Goal: Task Accomplishment & Management: Manage account settings

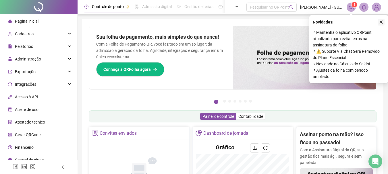
click at [380, 22] on icon "close" at bounding box center [381, 22] width 4 height 4
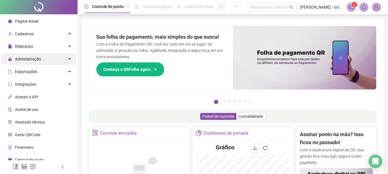
click at [37, 55] on span "Administração" at bounding box center [24, 58] width 33 height 11
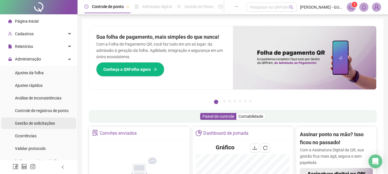
click at [50, 128] on div "Gestão de solicitações" at bounding box center [35, 123] width 40 height 11
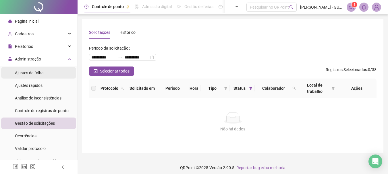
click at [36, 72] on span "Ajustes da folha" at bounding box center [29, 73] width 29 height 5
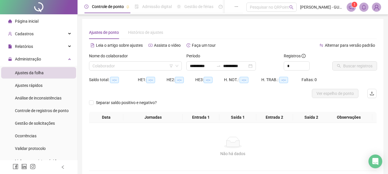
click at [155, 60] on div "Nome do colaborador" at bounding box center [135, 57] width 93 height 9
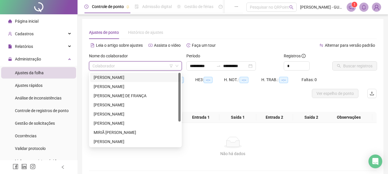
click at [160, 70] on input "search" at bounding box center [133, 66] width 81 height 9
click at [152, 80] on div "[PERSON_NAME]" at bounding box center [136, 77] width 84 height 6
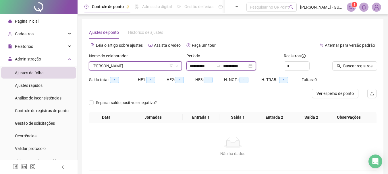
click at [202, 67] on input "**********" at bounding box center [202, 66] width 24 height 6
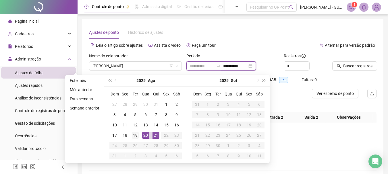
type input "**********"
click at [138, 136] on div "19" at bounding box center [135, 135] width 7 height 7
type input "**********"
click at [155, 136] on div "21" at bounding box center [156, 135] width 7 height 7
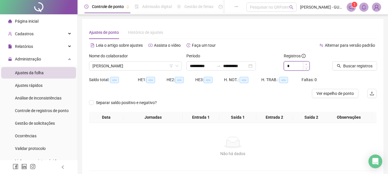
type input "*"
click at [308, 65] on span "Increase Value" at bounding box center [306, 64] width 6 height 5
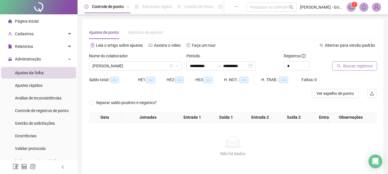
click at [341, 66] on icon "search" at bounding box center [339, 66] width 4 height 4
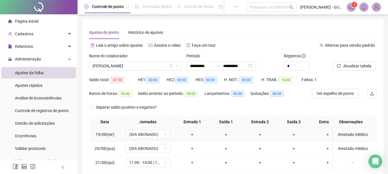
scroll to position [48, 0]
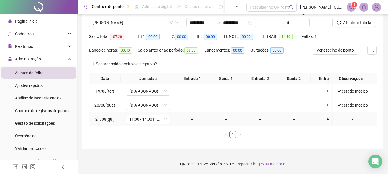
click at [346, 116] on div "-" at bounding box center [353, 119] width 34 height 6
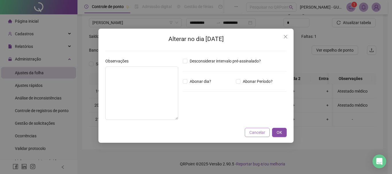
click at [252, 131] on span "Cancelar" at bounding box center [258, 133] width 16 height 6
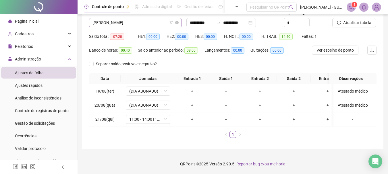
click at [139, 20] on span "[PERSON_NAME]" at bounding box center [136, 22] width 86 height 9
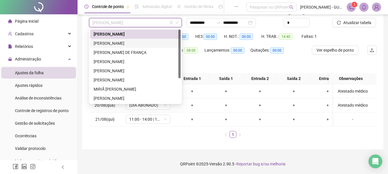
click at [141, 40] on div "[PERSON_NAME]" at bounding box center [136, 43] width 84 height 6
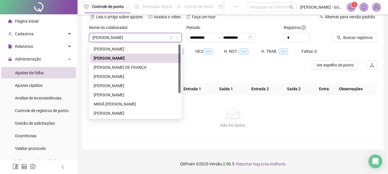
scroll to position [33, 0]
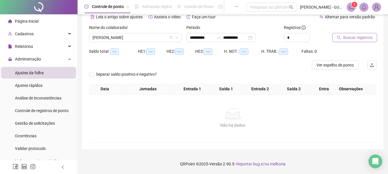
click at [346, 34] on span "Buscar registros" at bounding box center [357, 37] width 29 height 6
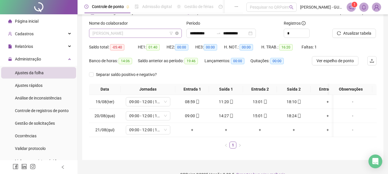
click at [141, 34] on span "[PERSON_NAME]" at bounding box center [136, 33] width 86 height 9
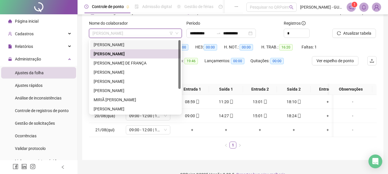
click at [139, 45] on div "[PERSON_NAME]" at bounding box center [136, 45] width 84 height 6
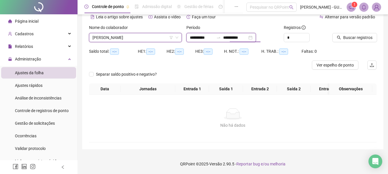
click at [206, 34] on input "**********" at bounding box center [202, 37] width 24 height 6
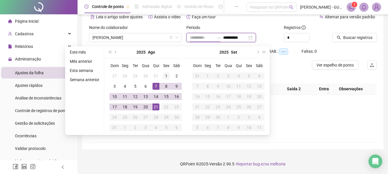
type input "**********"
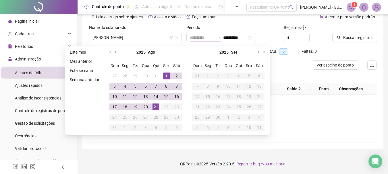
click at [166, 73] on div "1" at bounding box center [166, 76] width 7 height 7
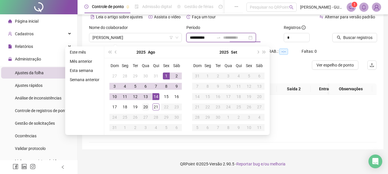
type input "**********"
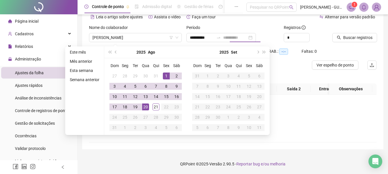
click at [147, 104] on div "20" at bounding box center [145, 107] width 7 height 7
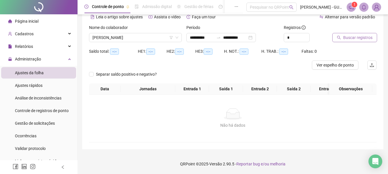
click at [345, 38] on button "Buscar registros" at bounding box center [354, 37] width 45 height 9
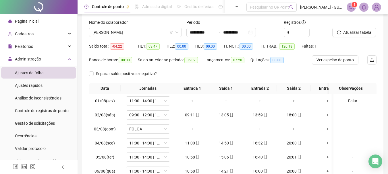
scroll to position [61, 0]
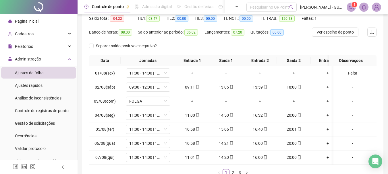
click at [90, 37] on div "Banco de horas: 08:00" at bounding box center [113, 35] width 49 height 14
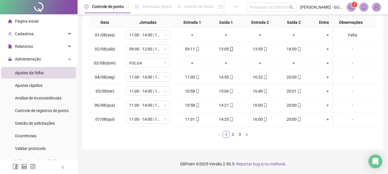
scroll to position [104, 0]
click at [233, 136] on link "2" at bounding box center [233, 135] width 6 height 6
click at [239, 136] on link "3" at bounding box center [240, 135] width 6 height 6
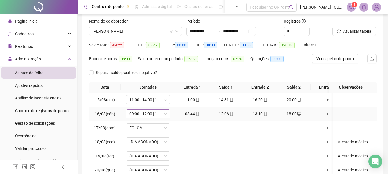
scroll to position [32, 0]
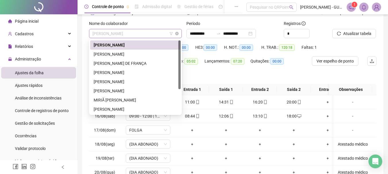
click at [144, 34] on span "[PERSON_NAME]" at bounding box center [136, 33] width 86 height 9
click at [138, 56] on div "[PERSON_NAME]" at bounding box center [136, 54] width 84 height 6
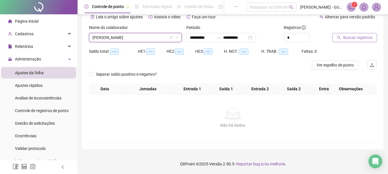
click at [354, 35] on span "Buscar registros" at bounding box center [357, 37] width 29 height 6
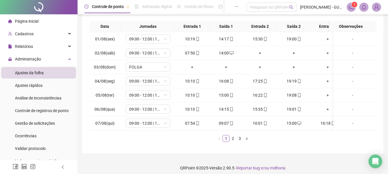
scroll to position [104, 0]
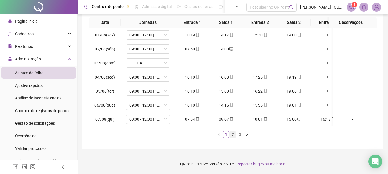
click at [233, 137] on link "2" at bounding box center [233, 135] width 6 height 6
click at [237, 136] on link "3" at bounding box center [240, 135] width 6 height 6
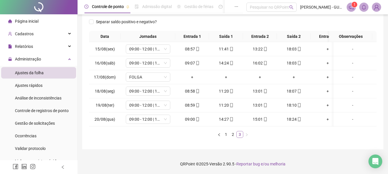
scroll to position [90, 0]
click at [95, 51] on td "15/08(sex)" at bounding box center [105, 49] width 32 height 14
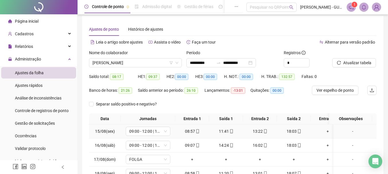
scroll to position [0, 0]
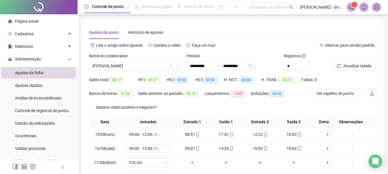
click at [105, 60] on div "Nome do colaborador" at bounding box center [135, 57] width 93 height 9
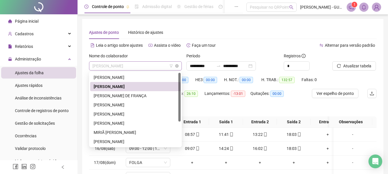
click at [107, 63] on span "[PERSON_NAME]" at bounding box center [136, 66] width 86 height 9
click at [121, 93] on div "[PERSON_NAME] DE FRANÇA" at bounding box center [136, 96] width 84 height 6
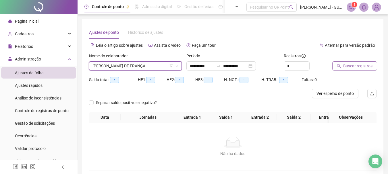
click at [340, 66] on icon "search" at bounding box center [339, 66] width 4 height 4
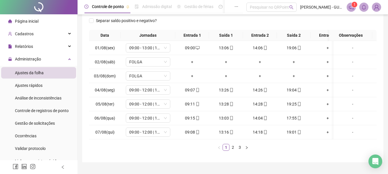
scroll to position [104, 0]
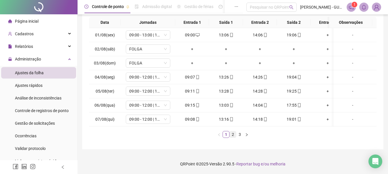
click at [233, 134] on link "2" at bounding box center [233, 135] width 6 height 6
click at [240, 135] on link "3" at bounding box center [240, 135] width 6 height 6
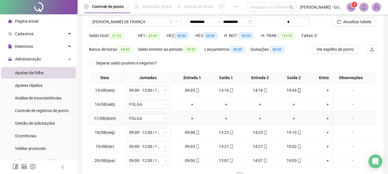
scroll to position [4, 0]
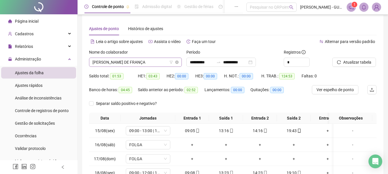
click at [99, 64] on span "[PERSON_NAME] DE FRANÇA" at bounding box center [136, 62] width 86 height 9
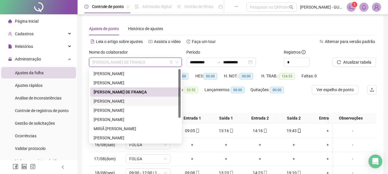
click at [118, 98] on div "[PERSON_NAME]" at bounding box center [135, 101] width 91 height 9
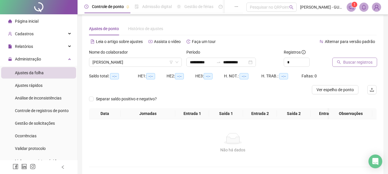
click at [336, 61] on button "Buscar registros" at bounding box center [354, 62] width 45 height 9
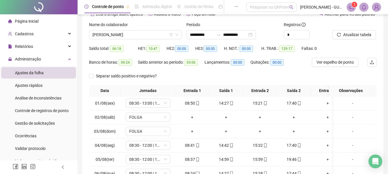
scroll to position [61, 0]
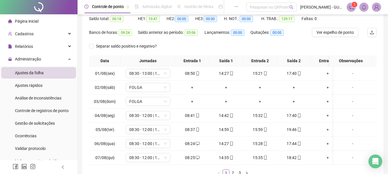
click at [83, 52] on div "**********" at bounding box center [232, 73] width 301 height 230
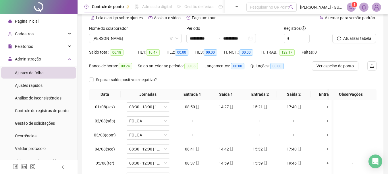
scroll to position [18, 0]
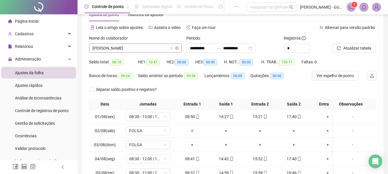
click at [144, 47] on span "[PERSON_NAME]" at bounding box center [136, 48] width 86 height 9
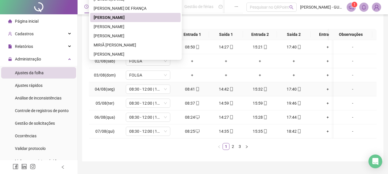
scroll to position [104, 0]
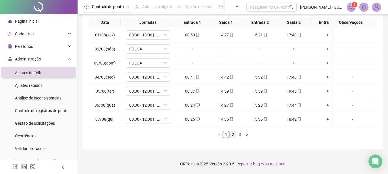
click at [234, 136] on link "2" at bounding box center [233, 135] width 6 height 6
click at [240, 134] on link "3" at bounding box center [240, 135] width 6 height 6
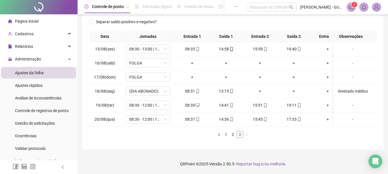
scroll to position [90, 0]
click at [232, 134] on link "2" at bounding box center [233, 135] width 6 height 6
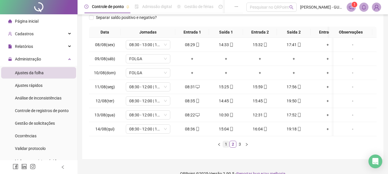
click at [226, 146] on link "1" at bounding box center [226, 144] width 6 height 6
click at [192, 117] on div "08:24" at bounding box center [192, 115] width 29 height 6
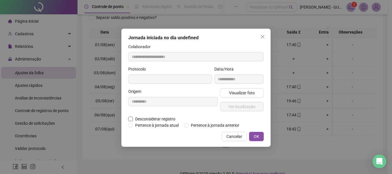
click at [167, 120] on span "Desconsiderar registro" at bounding box center [155, 119] width 45 height 6
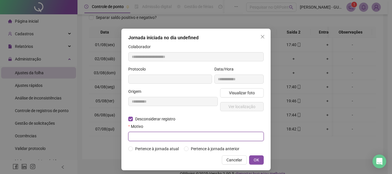
click at [170, 135] on input "text" at bounding box center [196, 136] width 136 height 9
type input "*"
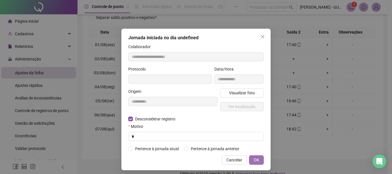
click at [254, 162] on span "OK" at bounding box center [256, 160] width 5 height 6
type input "**********"
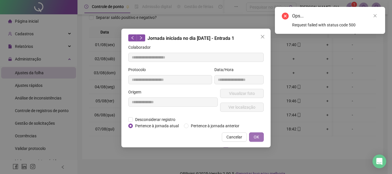
click at [253, 137] on button "OK" at bounding box center [256, 137] width 15 height 9
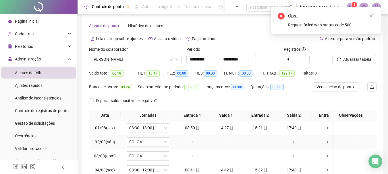
scroll to position [0, 0]
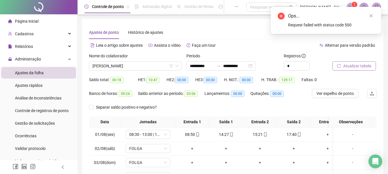
click at [346, 65] on span "Atualizar tabela" at bounding box center [357, 66] width 28 height 6
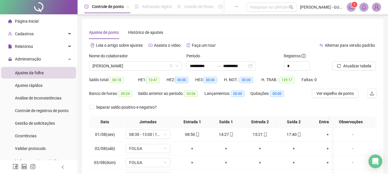
scroll to position [104, 0]
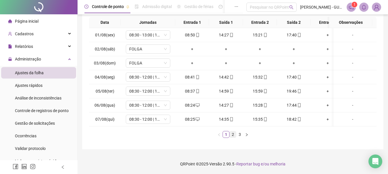
click at [235, 135] on link "2" at bounding box center [233, 135] width 6 height 6
click at [239, 134] on link "3" at bounding box center [240, 135] width 6 height 6
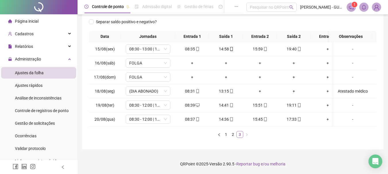
scroll to position [90, 0]
click at [231, 133] on link "2" at bounding box center [233, 135] width 6 height 6
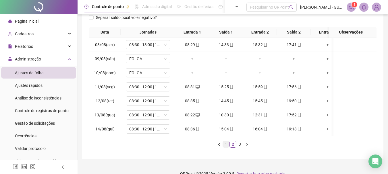
click at [225, 148] on link "1" at bounding box center [226, 144] width 6 height 6
click at [233, 148] on link "2" at bounding box center [233, 144] width 6 height 6
click at [238, 148] on link "3" at bounding box center [240, 144] width 6 height 6
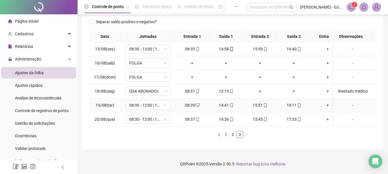
click at [194, 102] on div "08:39" at bounding box center [192, 105] width 29 height 6
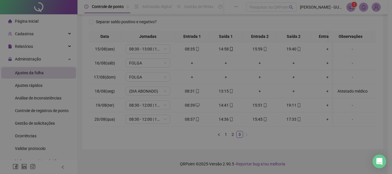
type input "**********"
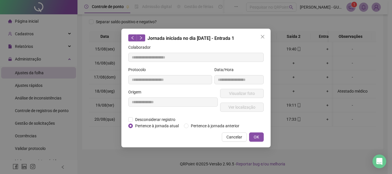
click at [168, 116] on div "**********" at bounding box center [173, 103] width 92 height 28
click at [167, 117] on span "Desconsiderar registro" at bounding box center [155, 120] width 45 height 6
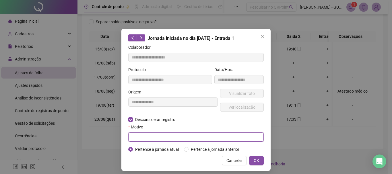
click at [166, 136] on input "text" at bounding box center [196, 137] width 136 height 9
type input "*"
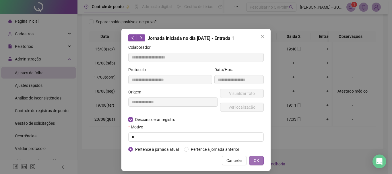
click at [257, 159] on span "OK" at bounding box center [256, 161] width 5 height 6
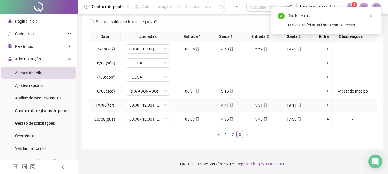
click at [193, 104] on td "+" at bounding box center [192, 106] width 34 height 14
click at [193, 102] on div "+" at bounding box center [192, 105] width 29 height 6
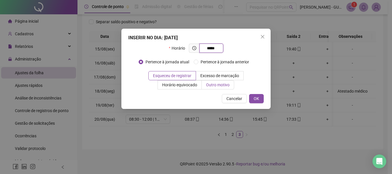
type input "*****"
click at [211, 86] on span "Outro motivo" at bounding box center [218, 85] width 24 height 5
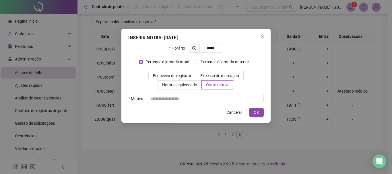
click at [211, 93] on div "Horário ***** Pertence à jornada atual [GEOGRAPHIC_DATA] à jornada anterior Esq…" at bounding box center [196, 74] width 136 height 60
click at [212, 97] on input "text" at bounding box center [205, 98] width 117 height 9
type input "*"
click at [248, 110] on div "Cancelar OK" at bounding box center [196, 112] width 136 height 9
click at [252, 112] on button "OK" at bounding box center [256, 112] width 15 height 9
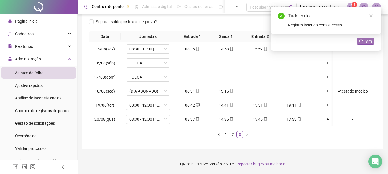
click at [363, 43] on button "Sim" at bounding box center [366, 41] width 18 height 7
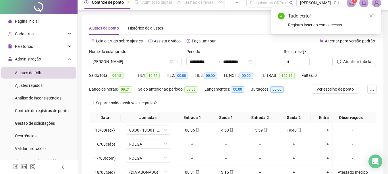
scroll to position [0, 0]
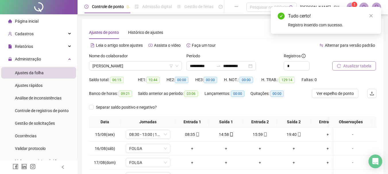
click at [338, 67] on icon "reload" at bounding box center [339, 66] width 4 height 4
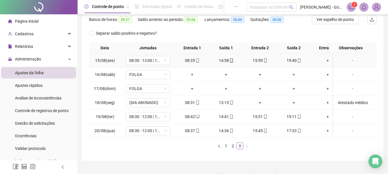
scroll to position [90, 0]
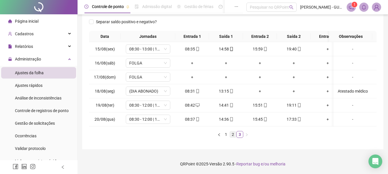
click at [233, 135] on link "2" at bounding box center [233, 135] width 6 height 6
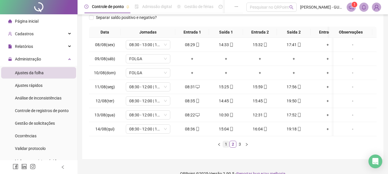
click at [227, 147] on link "1" at bounding box center [226, 144] width 6 height 6
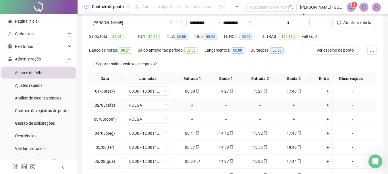
scroll to position [0, 0]
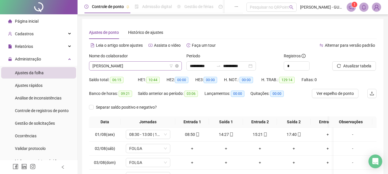
click at [103, 64] on span "[PERSON_NAME]" at bounding box center [136, 66] width 86 height 9
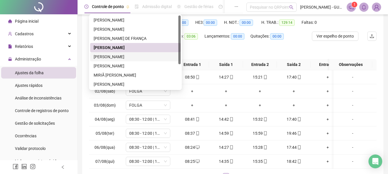
click at [117, 58] on div "[PERSON_NAME]" at bounding box center [136, 57] width 84 height 6
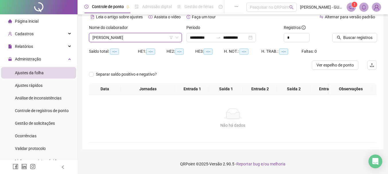
scroll to position [33, 0]
click at [359, 33] on button "Buscar registros" at bounding box center [354, 37] width 45 height 9
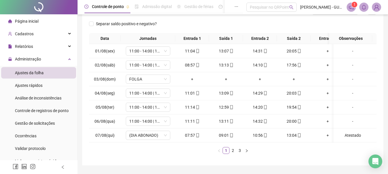
scroll to position [104, 0]
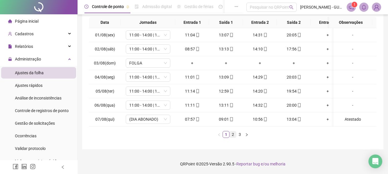
click at [234, 135] on link "2" at bounding box center [233, 135] width 6 height 6
click at [238, 136] on link "3" at bounding box center [240, 135] width 6 height 6
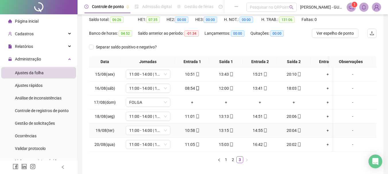
scroll to position [32, 0]
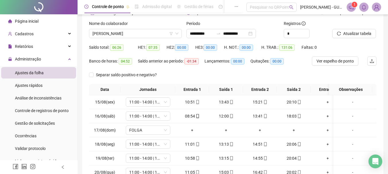
click at [97, 84] on div "Separar saldo positivo e negativo?" at bounding box center [128, 77] width 78 height 14
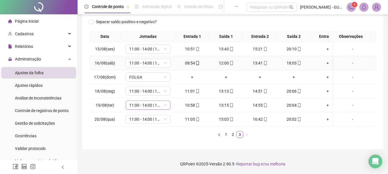
scroll to position [90, 0]
click at [235, 133] on link "2" at bounding box center [233, 135] width 6 height 6
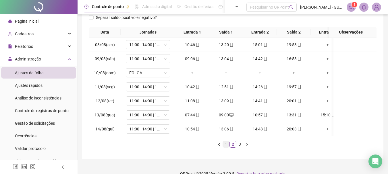
click at [224, 148] on link "1" at bounding box center [226, 144] width 6 height 6
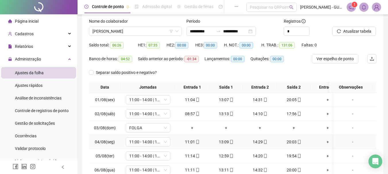
scroll to position [0, 0]
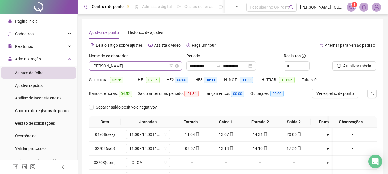
click at [113, 68] on span "[PERSON_NAME]" at bounding box center [136, 66] width 86 height 9
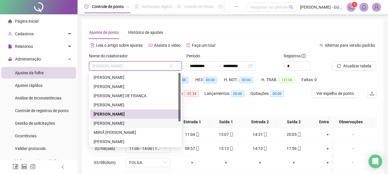
click at [118, 123] on div "[PERSON_NAME]" at bounding box center [136, 123] width 84 height 6
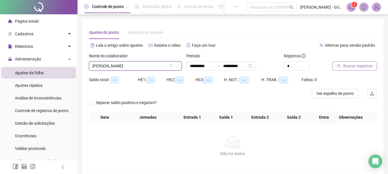
click at [368, 70] on button "Buscar registros" at bounding box center [354, 65] width 45 height 9
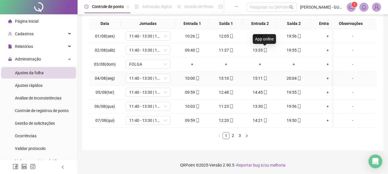
scroll to position [104, 0]
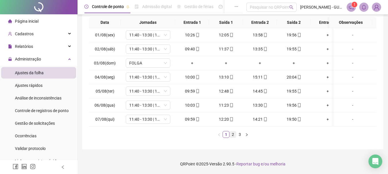
click at [233, 136] on link "2" at bounding box center [233, 135] width 6 height 6
click at [240, 136] on link "3" at bounding box center [240, 135] width 6 height 6
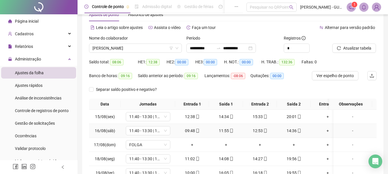
scroll to position [4, 0]
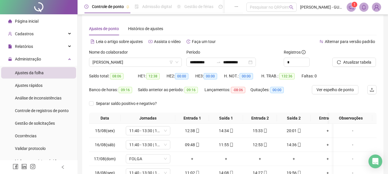
click at [88, 79] on div "**********" at bounding box center [232, 123] width 301 height 216
click at [137, 60] on span "[PERSON_NAME]" at bounding box center [136, 62] width 86 height 9
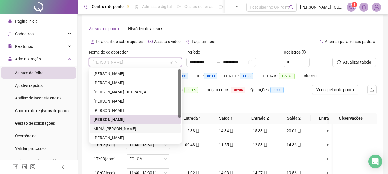
click at [132, 132] on div "MIRIÃ [PERSON_NAME]" at bounding box center [136, 129] width 84 height 6
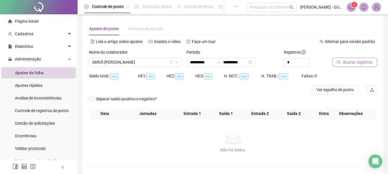
click at [368, 62] on span "Buscar registros" at bounding box center [357, 62] width 29 height 6
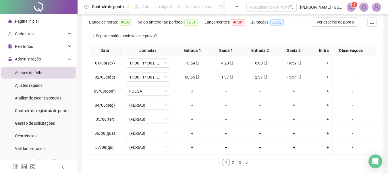
scroll to position [90, 0]
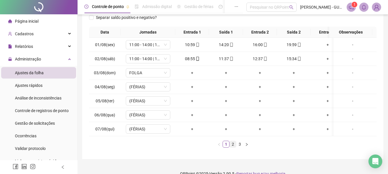
click at [233, 147] on link "2" at bounding box center [233, 144] width 6 height 6
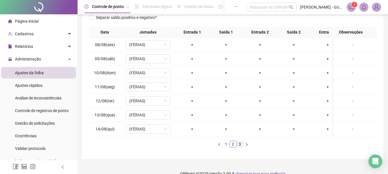
click at [239, 148] on link "3" at bounding box center [240, 144] width 6 height 6
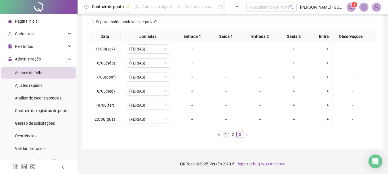
click at [225, 138] on link "1" at bounding box center [226, 135] width 6 height 6
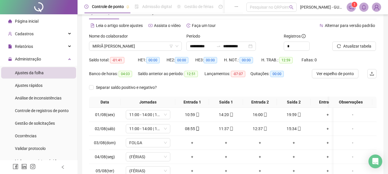
scroll to position [0, 0]
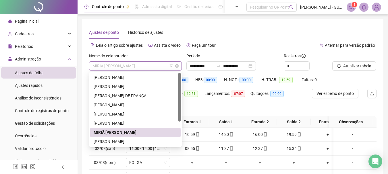
click at [145, 64] on span "MIRIÃ [PERSON_NAME]" at bounding box center [136, 66] width 86 height 9
click at [145, 143] on div "[PERSON_NAME]" at bounding box center [136, 142] width 84 height 6
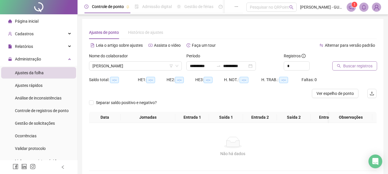
click at [374, 63] on button "Buscar registros" at bounding box center [354, 65] width 45 height 9
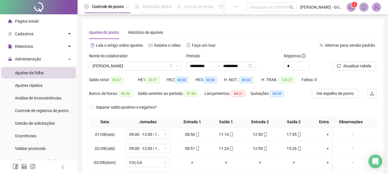
scroll to position [86, 0]
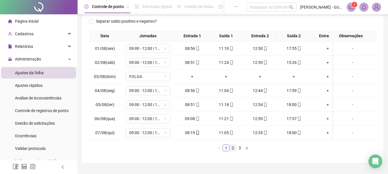
click at [234, 151] on link "2" at bounding box center [233, 148] width 6 height 6
click at [238, 151] on link "3" at bounding box center [240, 148] width 6 height 6
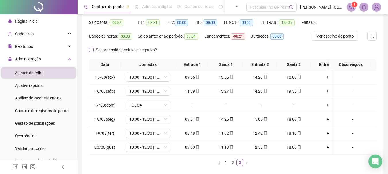
scroll to position [29, 0]
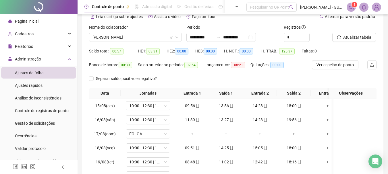
click at [90, 49] on div "Saldo total: 00:57" at bounding box center [113, 51] width 49 height 7
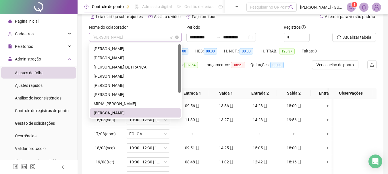
click at [109, 33] on span "[PERSON_NAME]" at bounding box center [136, 37] width 86 height 9
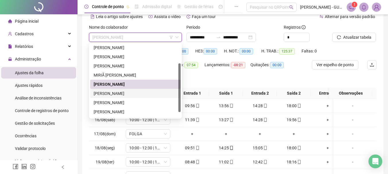
click at [116, 90] on div "[PERSON_NAME]" at bounding box center [135, 93] width 91 height 9
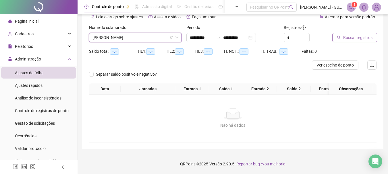
click at [361, 35] on span "Buscar registros" at bounding box center [357, 37] width 29 height 6
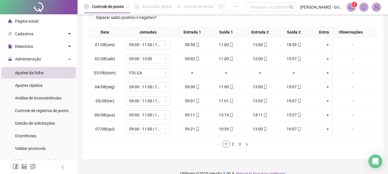
scroll to position [104, 0]
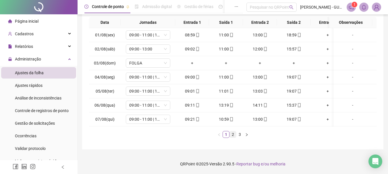
click at [232, 134] on link "2" at bounding box center [233, 135] width 6 height 6
click at [238, 135] on link "3" at bounding box center [240, 135] width 6 height 6
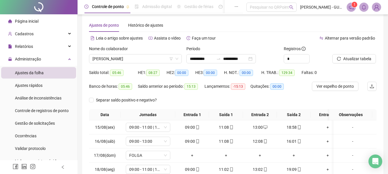
scroll to position [4, 0]
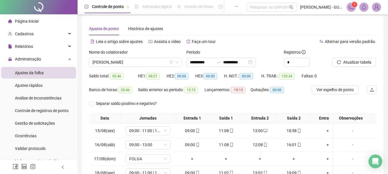
click at [97, 71] on div "Nome do colaborador [PERSON_NAME]" at bounding box center [135, 60] width 97 height 22
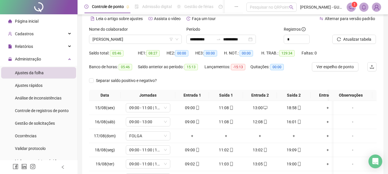
scroll to position [90, 0]
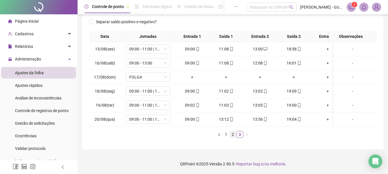
click at [234, 136] on link "2" at bounding box center [233, 135] width 6 height 6
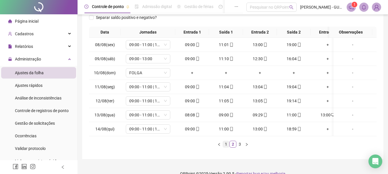
click at [227, 148] on link "1" at bounding box center [226, 144] width 6 height 6
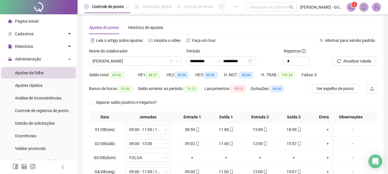
scroll to position [4, 0]
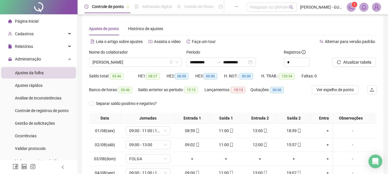
click at [140, 57] on div "Nome do colaborador" at bounding box center [135, 53] width 93 height 9
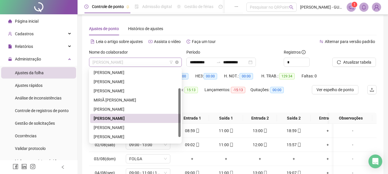
click at [142, 60] on span "[PERSON_NAME]" at bounding box center [136, 62] width 86 height 9
click at [131, 126] on div "[PERSON_NAME]" at bounding box center [136, 128] width 84 height 6
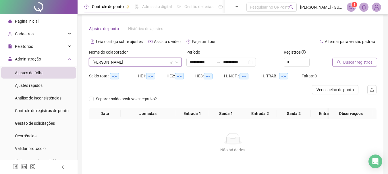
click at [363, 61] on span "Buscar registros" at bounding box center [357, 62] width 29 height 6
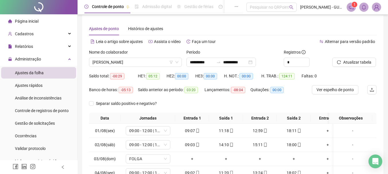
scroll to position [104, 0]
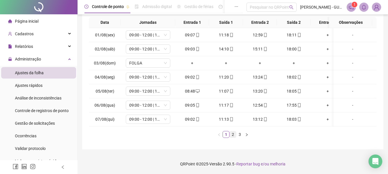
click at [233, 135] on link "2" at bounding box center [233, 135] width 6 height 6
click at [242, 134] on link "3" at bounding box center [240, 135] width 6 height 6
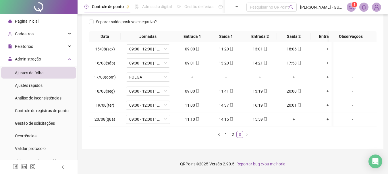
scroll to position [90, 0]
click at [294, 116] on div "+" at bounding box center [293, 119] width 29 height 6
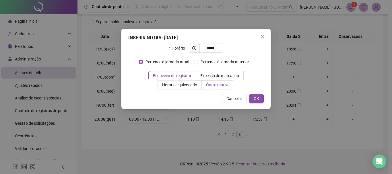
type input "*****"
click at [232, 84] on label "Outro motivo" at bounding box center [218, 84] width 32 height 9
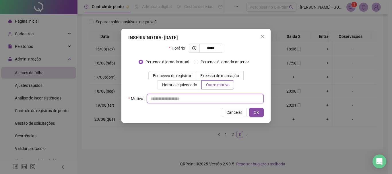
click at [195, 99] on input "text" at bounding box center [205, 98] width 117 height 9
type input "*"
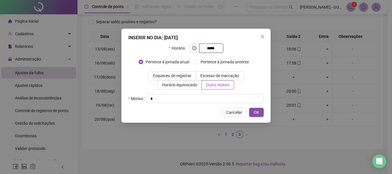
click at [217, 50] on input "*****" at bounding box center [211, 48] width 16 height 6
type input "*****"
click at [259, 111] on span "OK" at bounding box center [256, 112] width 5 height 6
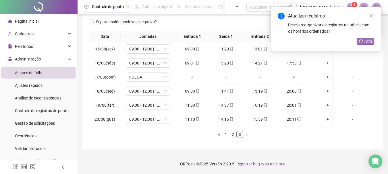
click at [367, 40] on span "Sim" at bounding box center [368, 41] width 7 height 6
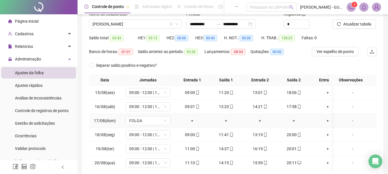
scroll to position [86, 0]
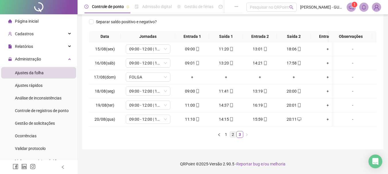
click at [231, 138] on link "2" at bounding box center [233, 135] width 6 height 6
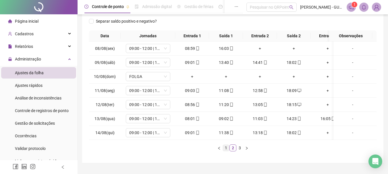
click at [226, 151] on link "1" at bounding box center [226, 148] width 6 height 6
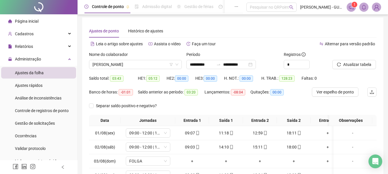
scroll to position [0, 0]
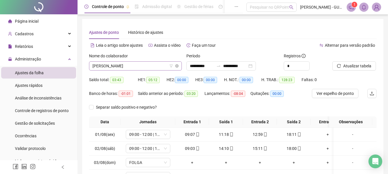
click at [100, 70] on span "[PERSON_NAME]" at bounding box center [136, 66] width 86 height 9
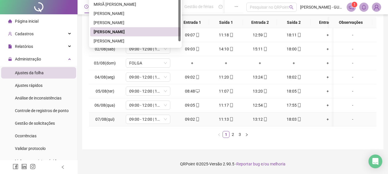
scroll to position [104, 0]
click at [240, 134] on link "3" at bounding box center [240, 135] width 6 height 6
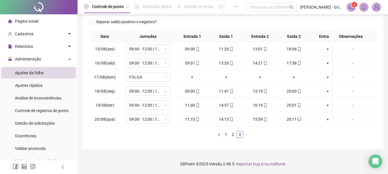
scroll to position [90, 0]
click at [289, 116] on div "20:11" at bounding box center [293, 119] width 29 height 6
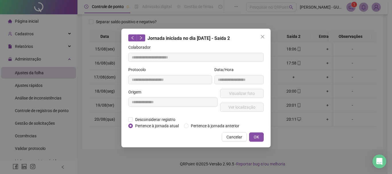
type input "**********"
click at [168, 119] on span "Desconsiderar registro" at bounding box center [155, 120] width 45 height 6
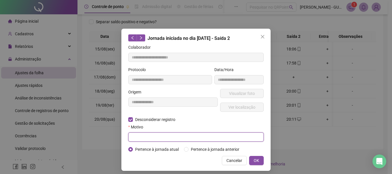
click at [166, 134] on input "text" at bounding box center [196, 137] width 136 height 9
type input "*"
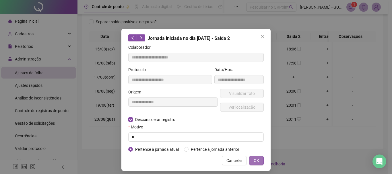
click at [254, 159] on span "OK" at bounding box center [256, 161] width 5 height 6
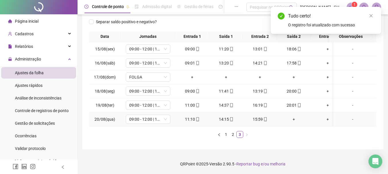
click at [292, 117] on div "+" at bounding box center [293, 119] width 29 height 6
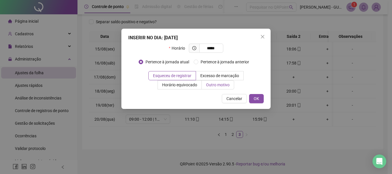
type input "*****"
click at [223, 85] on span "Outro motivo" at bounding box center [218, 85] width 24 height 5
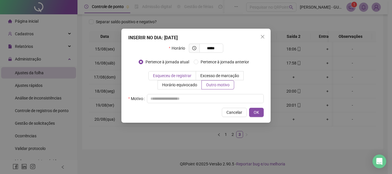
click at [188, 77] on span "Esqueceu de registrar" at bounding box center [172, 76] width 39 height 5
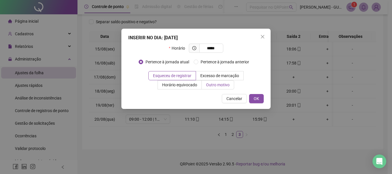
click at [222, 85] on span "Outro motivo" at bounding box center [218, 85] width 24 height 5
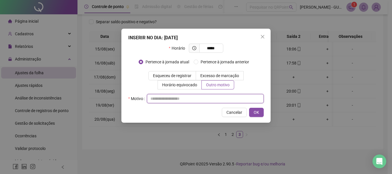
click at [209, 96] on input "text" at bounding box center [205, 98] width 117 height 9
type input "*"
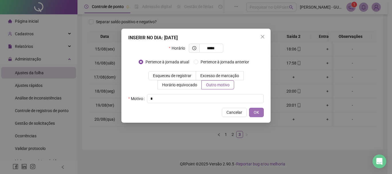
click at [257, 111] on span "OK" at bounding box center [256, 112] width 5 height 6
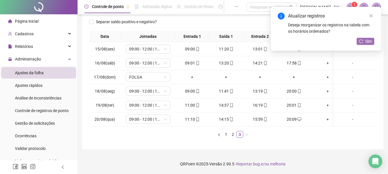
click at [367, 43] on span "Sim" at bounding box center [368, 41] width 7 height 6
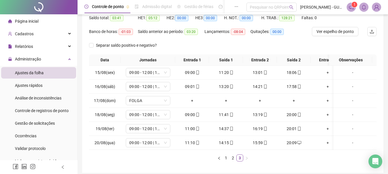
scroll to position [0, 0]
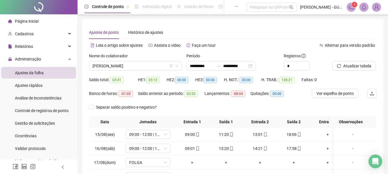
click at [99, 75] on div "Nome do colaborador [PERSON_NAME]" at bounding box center [135, 64] width 97 height 22
click at [99, 71] on div "Nome do colaborador [PERSON_NAME]" at bounding box center [135, 64] width 97 height 22
click at [99, 68] on span "[PERSON_NAME]" at bounding box center [136, 66] width 86 height 9
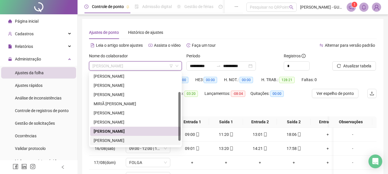
click at [120, 141] on div "[PERSON_NAME]" at bounding box center [136, 141] width 84 height 6
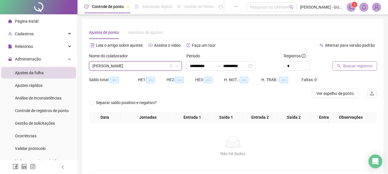
click at [361, 67] on span "Buscar registros" at bounding box center [357, 66] width 29 height 6
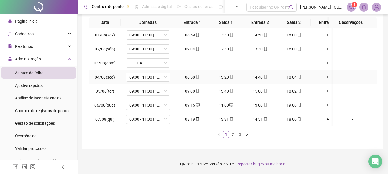
scroll to position [104, 0]
click at [232, 135] on link "2" at bounding box center [233, 135] width 6 height 6
click at [237, 137] on link "3" at bounding box center [240, 135] width 6 height 6
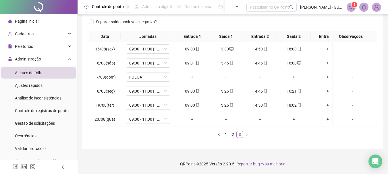
scroll to position [90, 0]
click at [340, 116] on div "-" at bounding box center [353, 119] width 34 height 6
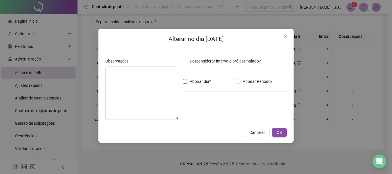
click at [203, 82] on span "Abonar dia?" at bounding box center [201, 81] width 26 height 6
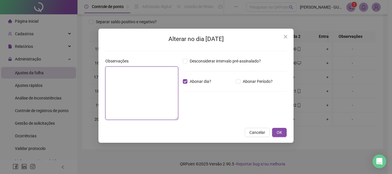
click at [165, 91] on textarea at bounding box center [141, 93] width 73 height 53
type textarea "**********"
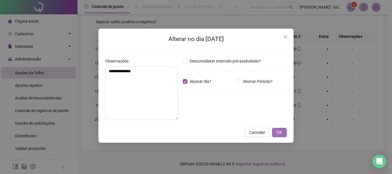
click at [284, 131] on button "OK" at bounding box center [279, 132] width 15 height 9
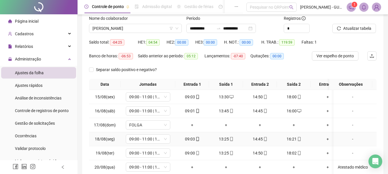
scroll to position [32, 0]
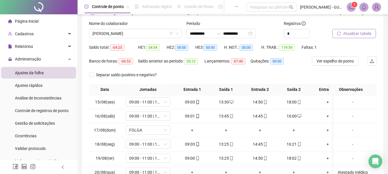
click at [356, 31] on span "Atualizar tabela" at bounding box center [357, 33] width 28 height 6
click at [96, 40] on div "Nome do colaborador [PERSON_NAME]" at bounding box center [135, 31] width 97 height 22
click at [96, 39] on div "Nome do colaborador [PERSON_NAME]" at bounding box center [135, 31] width 97 height 22
click at [103, 34] on span "[PERSON_NAME]" at bounding box center [136, 33] width 86 height 9
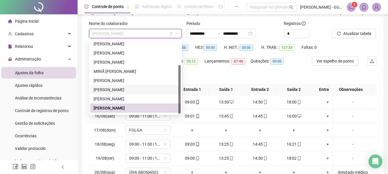
scroll to position [37, 0]
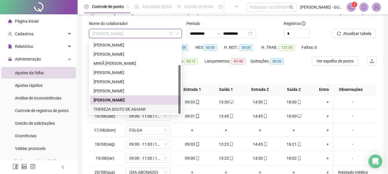
click at [122, 108] on div "THEREZA SOUTO DE AGUIAR" at bounding box center [136, 109] width 84 height 6
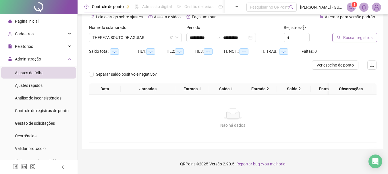
click at [340, 36] on icon "search" at bounding box center [339, 38] width 4 height 4
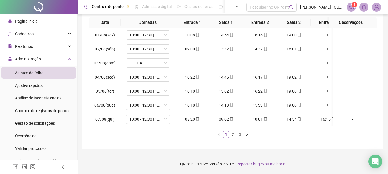
scroll to position [104, 0]
click at [233, 136] on link "2" at bounding box center [233, 135] width 6 height 6
click at [240, 134] on link "3" at bounding box center [240, 135] width 6 height 6
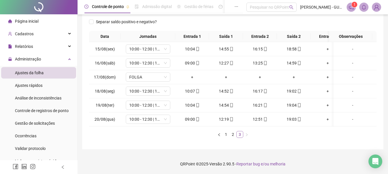
scroll to position [90, 0]
click at [230, 134] on link "2" at bounding box center [233, 135] width 6 height 6
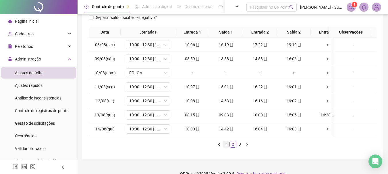
click at [226, 147] on link "1" at bounding box center [226, 144] width 6 height 6
click at [233, 148] on link "2" at bounding box center [233, 144] width 6 height 6
click at [239, 148] on link "3" at bounding box center [240, 144] width 6 height 6
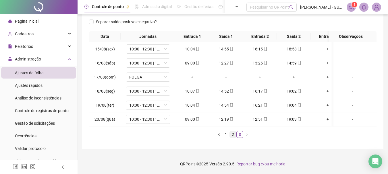
click at [234, 137] on link "2" at bounding box center [233, 135] width 6 height 6
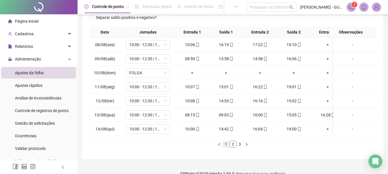
click at [226, 147] on link "1" at bounding box center [226, 144] width 6 height 6
click at [102, 148] on ul "1 2 3" at bounding box center [233, 144] width 288 height 7
click at [239, 148] on link "3" at bounding box center [240, 144] width 6 height 6
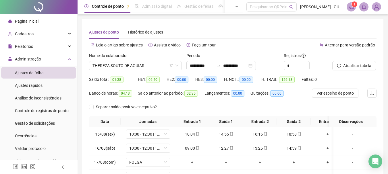
scroll to position [0, 0]
click at [139, 64] on span "THEREZA SOUTO DE AGUIAR" at bounding box center [136, 66] width 86 height 9
click at [99, 64] on span "THEREZA SOUTO DE AGUIAR" at bounding box center [136, 66] width 86 height 9
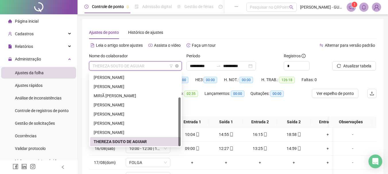
scroll to position [57, 0]
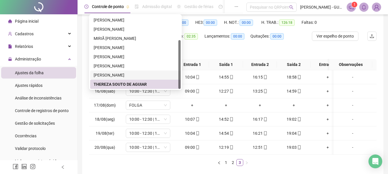
click at [118, 75] on div "[PERSON_NAME]" at bounding box center [136, 75] width 84 height 6
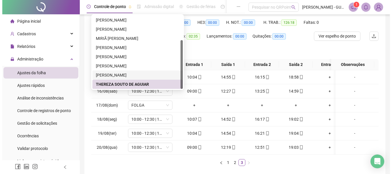
scroll to position [33, 0]
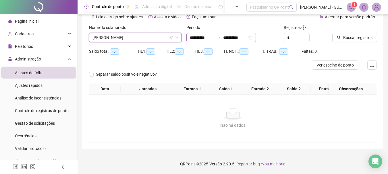
click at [200, 33] on div "**********" at bounding box center [221, 37] width 70 height 9
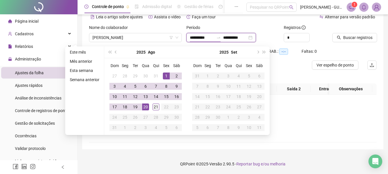
type input "**********"
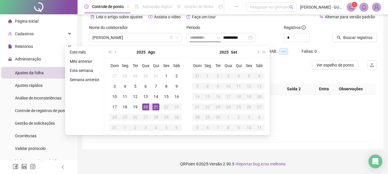
click at [154, 104] on div "21" at bounding box center [156, 107] width 7 height 7
type input "**********"
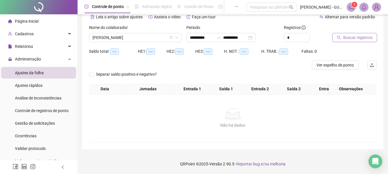
click at [348, 35] on span "Buscar registros" at bounding box center [357, 37] width 29 height 6
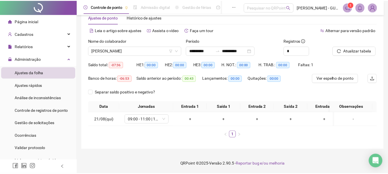
scroll to position [20, 0]
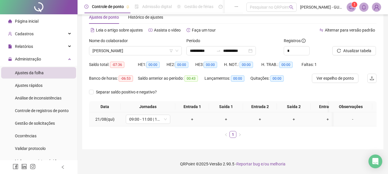
click at [345, 116] on div "-" at bounding box center [353, 119] width 34 height 6
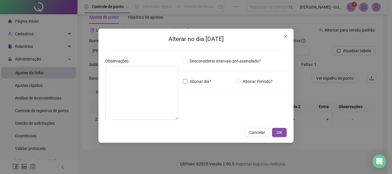
click at [203, 83] on span "Abonar dia?" at bounding box center [201, 81] width 26 height 6
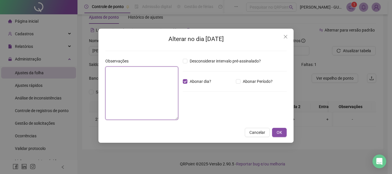
click at [156, 84] on textarea at bounding box center [141, 93] width 73 height 53
type textarea "**********"
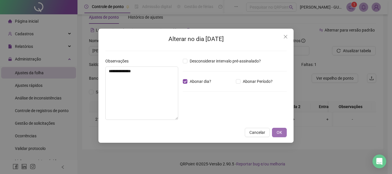
click at [285, 132] on button "OK" at bounding box center [279, 132] width 15 height 9
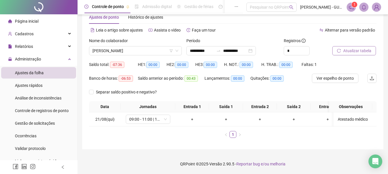
click at [341, 49] on button "Atualizar tabela" at bounding box center [354, 50] width 44 height 9
click at [27, 24] on div "Página inicial" at bounding box center [23, 21] width 30 height 11
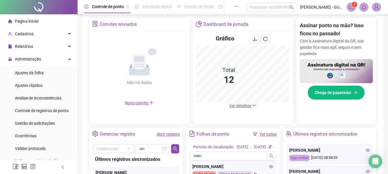
scroll to position [77, 0]
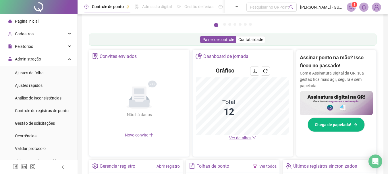
click at [14, 20] on div "Página inicial" at bounding box center [23, 21] width 30 height 11
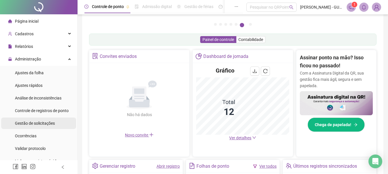
click at [45, 119] on div "Gestão de solicitações" at bounding box center [35, 123] width 40 height 11
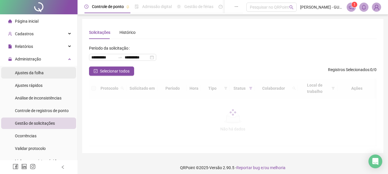
click at [34, 74] on span "Ajustes da folha" at bounding box center [29, 73] width 29 height 5
